Goal: Check status: Check status

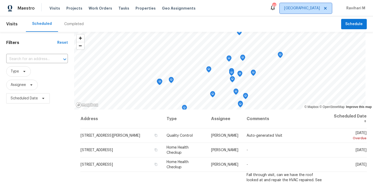
click at [314, 8] on span "[GEOGRAPHIC_DATA]" at bounding box center [302, 8] width 36 height 5
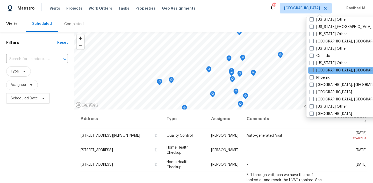
scroll to position [568, 0]
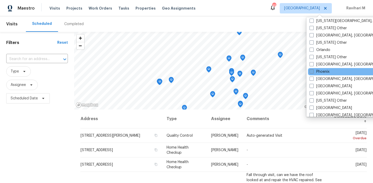
click at [314, 73] on label "Phoenix" at bounding box center [319, 71] width 20 height 5
click at [313, 73] on input "Phoenix" at bounding box center [310, 70] width 3 height 3
checkbox input "true"
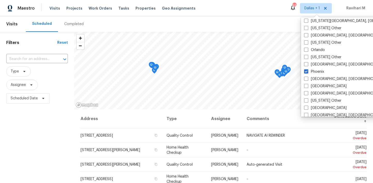
click at [70, 25] on div "Completed" at bounding box center [73, 23] width 19 height 5
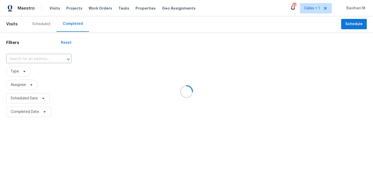
click at [70, 25] on div at bounding box center [186, 91] width 373 height 183
click at [38, 55] on div at bounding box center [186, 91] width 373 height 183
click at [28, 57] on div at bounding box center [186, 91] width 373 height 183
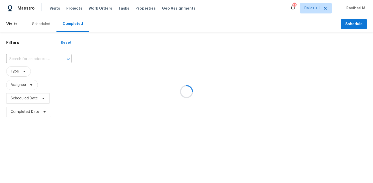
click at [28, 57] on div at bounding box center [186, 91] width 373 height 183
click at [19, 58] on div at bounding box center [186, 91] width 373 height 183
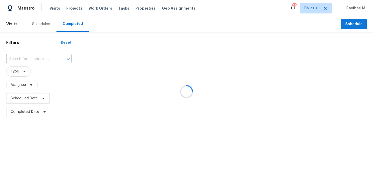
click at [19, 58] on div at bounding box center [186, 91] width 373 height 183
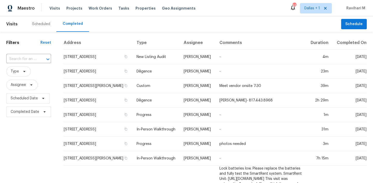
click at [19, 58] on input "text" at bounding box center [21, 59] width 30 height 8
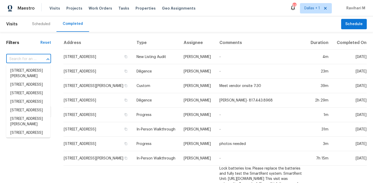
paste input "[STREET_ADDRESS]"
type input "[STREET_ADDRESS]"
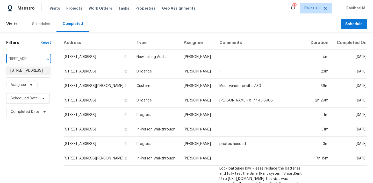
click at [23, 72] on li "[STREET_ADDRESS]" at bounding box center [28, 71] width 44 height 9
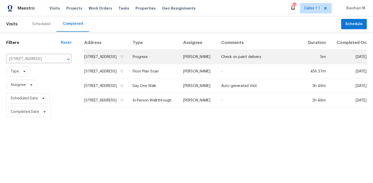
click at [205, 64] on td "[PERSON_NAME]" at bounding box center [198, 57] width 38 height 15
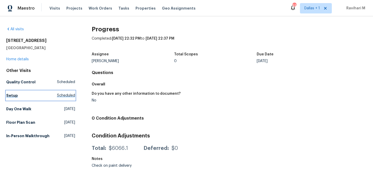
click at [60, 96] on span "Scheduled" at bounding box center [66, 95] width 18 height 5
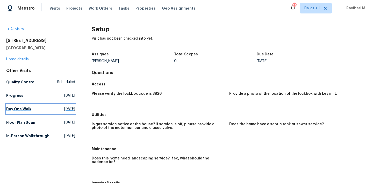
click at [64, 110] on span "[DATE]" at bounding box center [69, 108] width 11 height 5
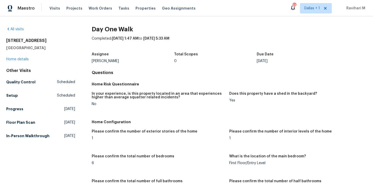
scroll to position [133, 0]
